Goal: Task Accomplishment & Management: Use online tool/utility

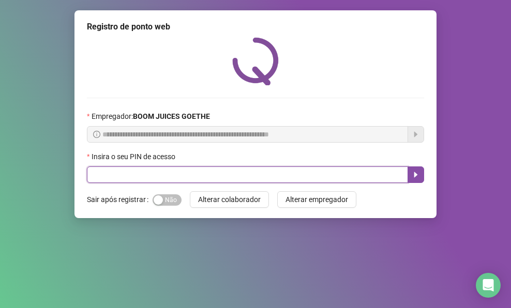
click at [153, 172] on input "text" at bounding box center [247, 175] width 321 height 17
type input "****"
click at [421, 170] on button "button" at bounding box center [416, 175] width 17 height 17
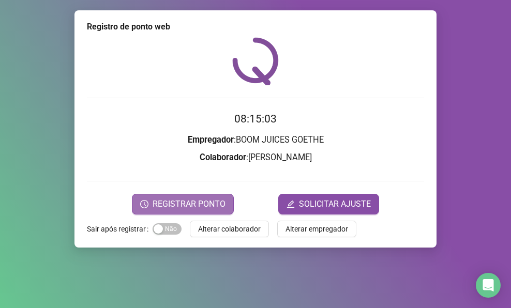
click at [211, 201] on span "REGISTRAR PONTO" at bounding box center [189, 204] width 73 height 12
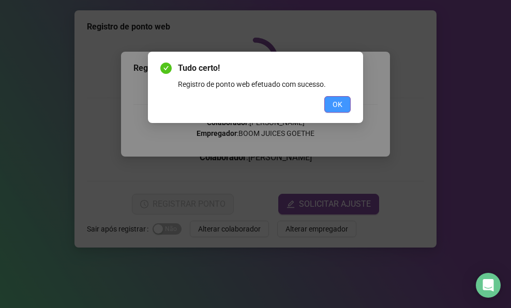
click at [334, 107] on span "OK" at bounding box center [338, 104] width 10 height 11
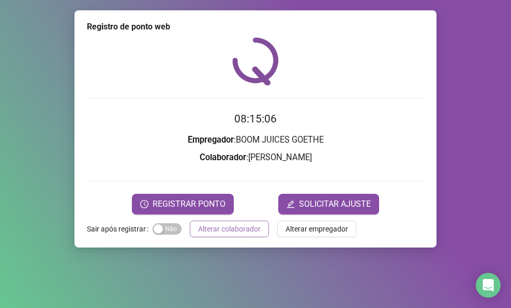
click at [212, 239] on div "Registro de ponto web 08:15:06 Empregador : BOOM JUICES GOETHE Colaborador : [P…" at bounding box center [256, 129] width 362 height 238
click at [200, 230] on span "Alterar colaborador" at bounding box center [229, 229] width 63 height 11
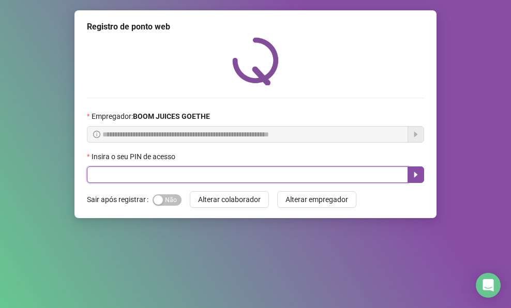
click at [124, 178] on input "text" at bounding box center [247, 175] width 321 height 17
type input "****"
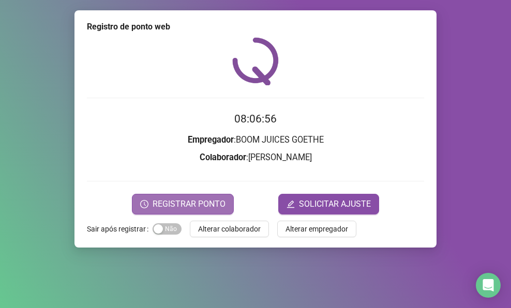
click at [161, 200] on span "REGISTRAR PONTO" at bounding box center [189, 204] width 73 height 12
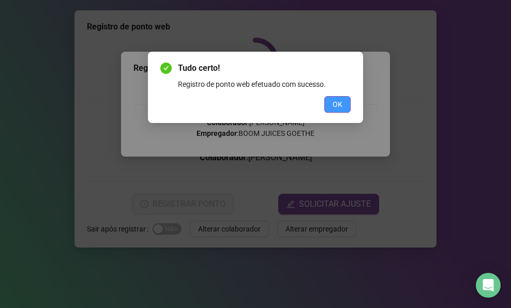
click at [337, 103] on span "OK" at bounding box center [338, 104] width 10 height 11
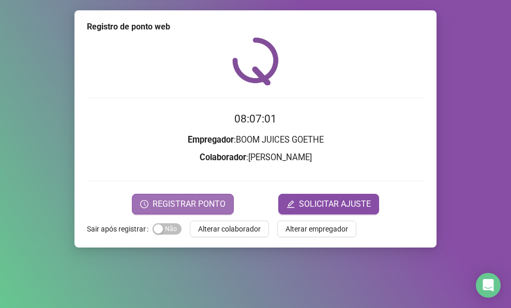
click at [200, 203] on span "REGISTRAR PONTO" at bounding box center [189, 204] width 73 height 12
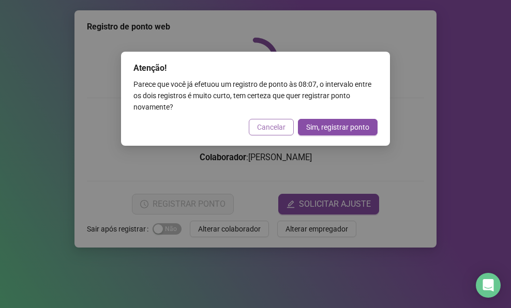
click at [281, 126] on span "Cancelar" at bounding box center [271, 127] width 28 height 11
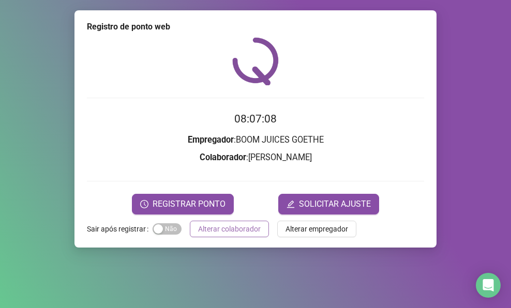
click at [257, 227] on span "Alterar colaborador" at bounding box center [229, 229] width 63 height 11
